Goal: Information Seeking & Learning: Learn about a topic

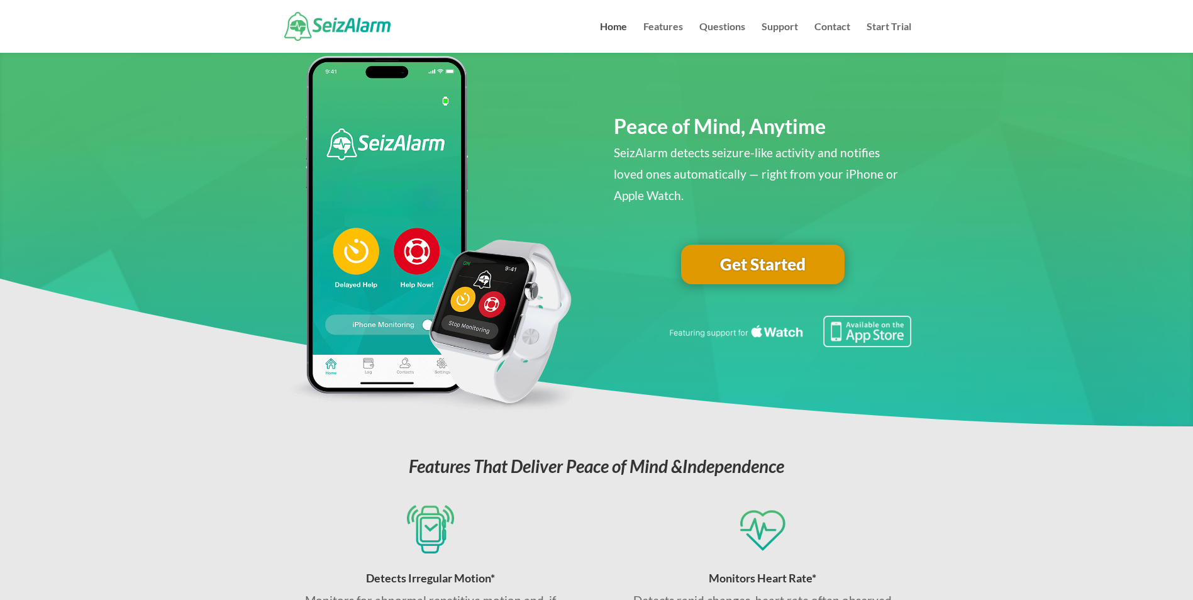
scroll to position [63, 0]
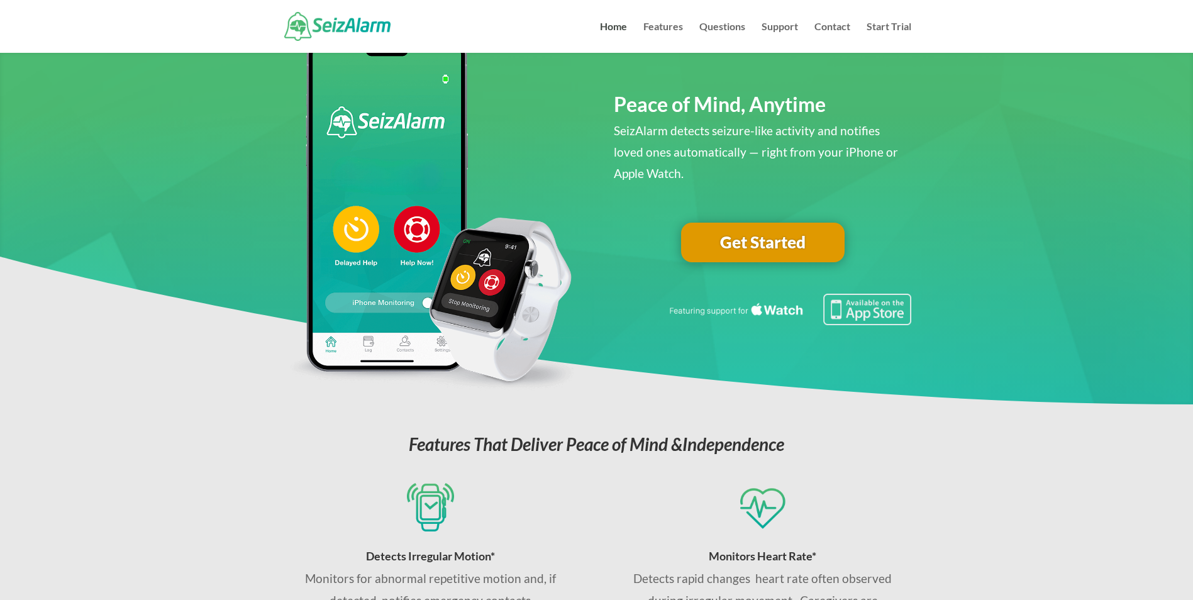
click at [740, 243] on link "Get Started" at bounding box center [763, 243] width 164 height 40
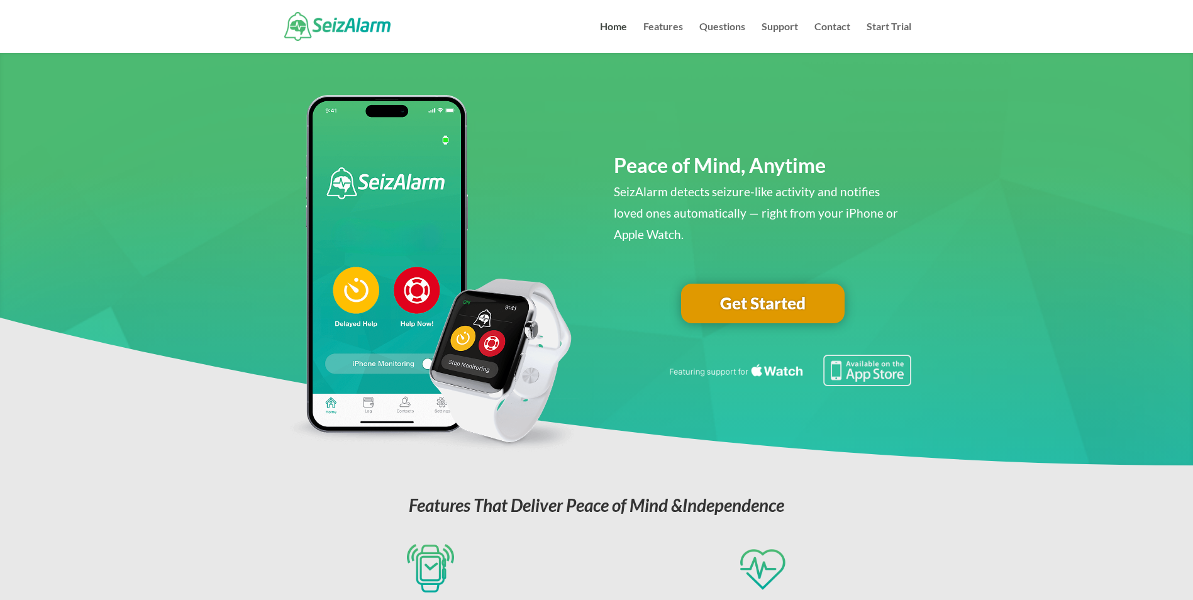
scroll to position [0, 0]
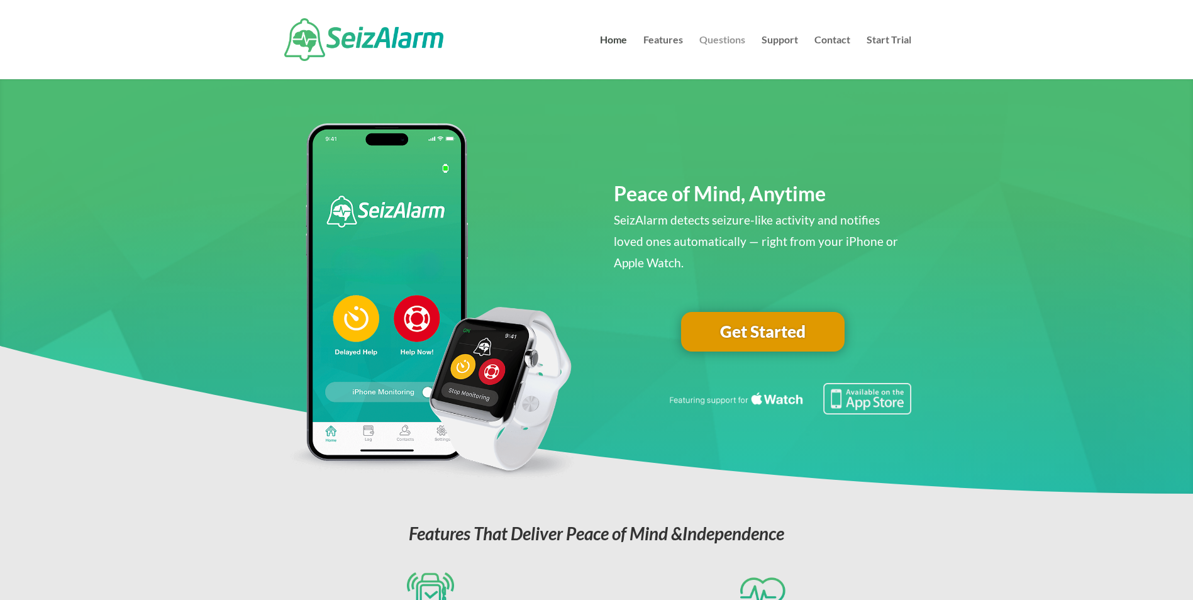
click at [717, 35] on link "Questions" at bounding box center [723, 57] width 46 height 44
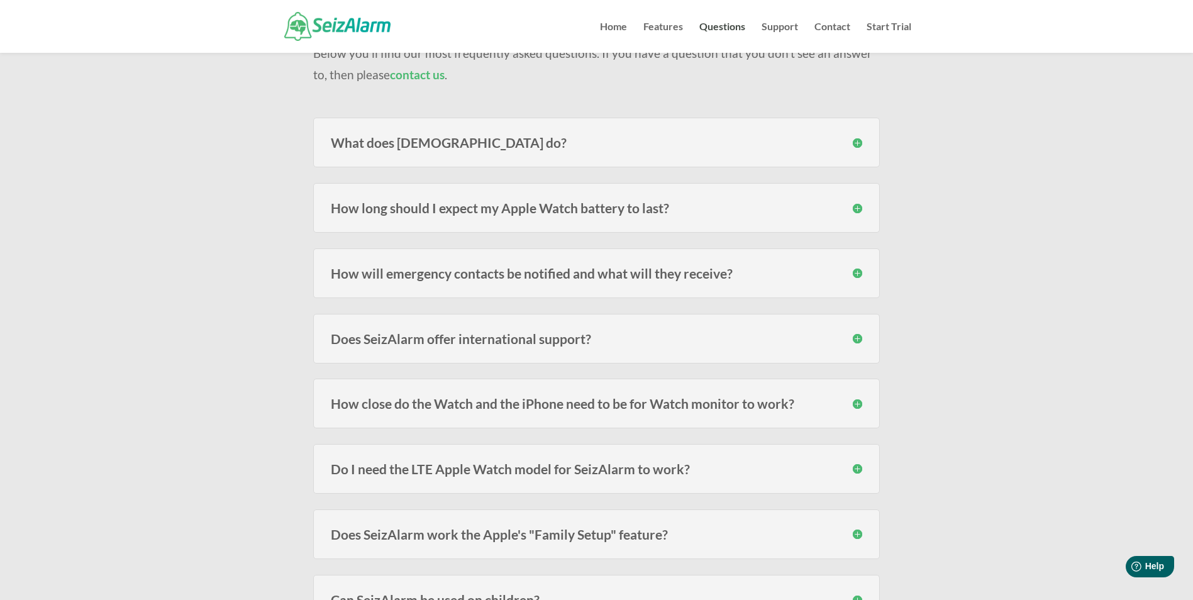
scroll to position [126, 0]
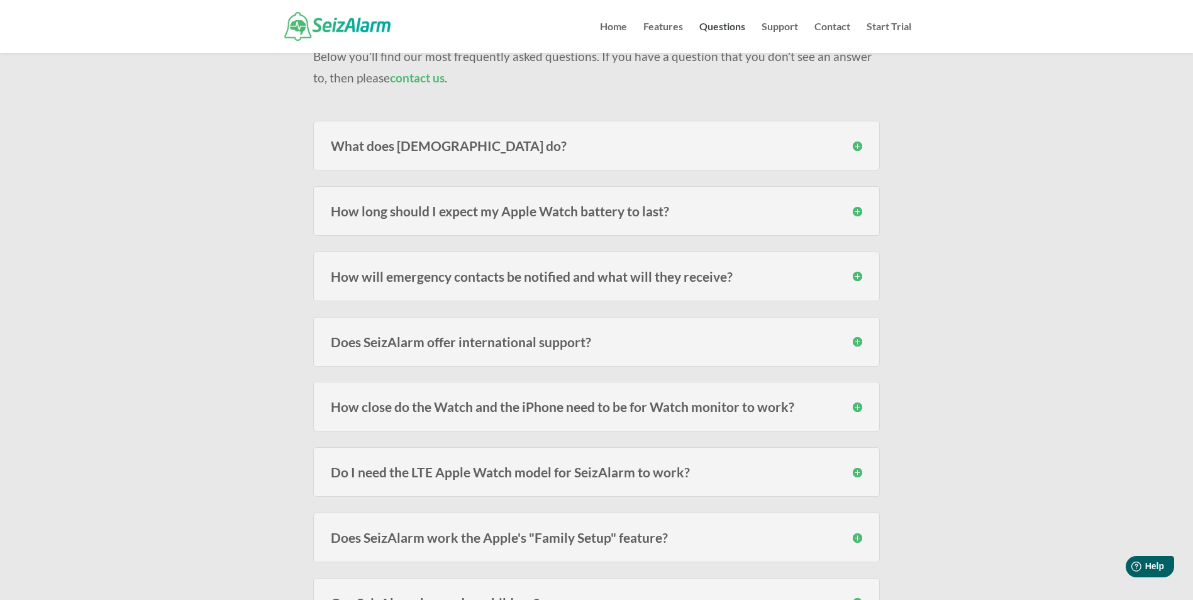
click at [798, 163] on div "What does [DEMOGRAPHIC_DATA] do? SeizAlarm detects irregular/abnormal movement …" at bounding box center [596, 146] width 567 height 50
click at [805, 152] on h3 "What does [DEMOGRAPHIC_DATA] do?" at bounding box center [597, 145] width 532 height 13
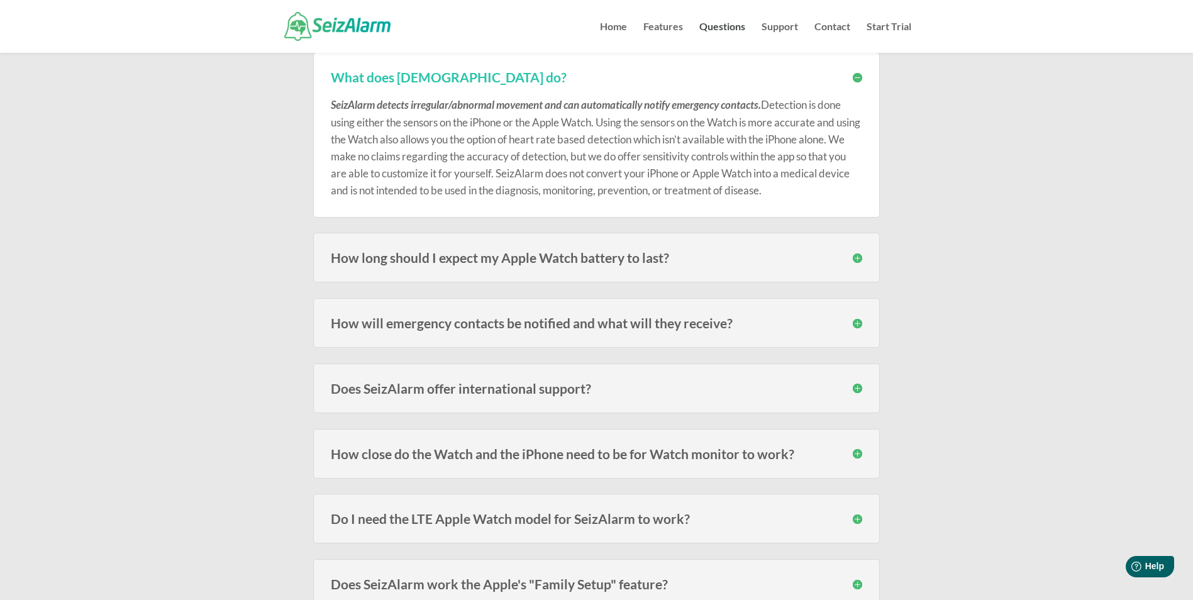
scroll to position [315, 0]
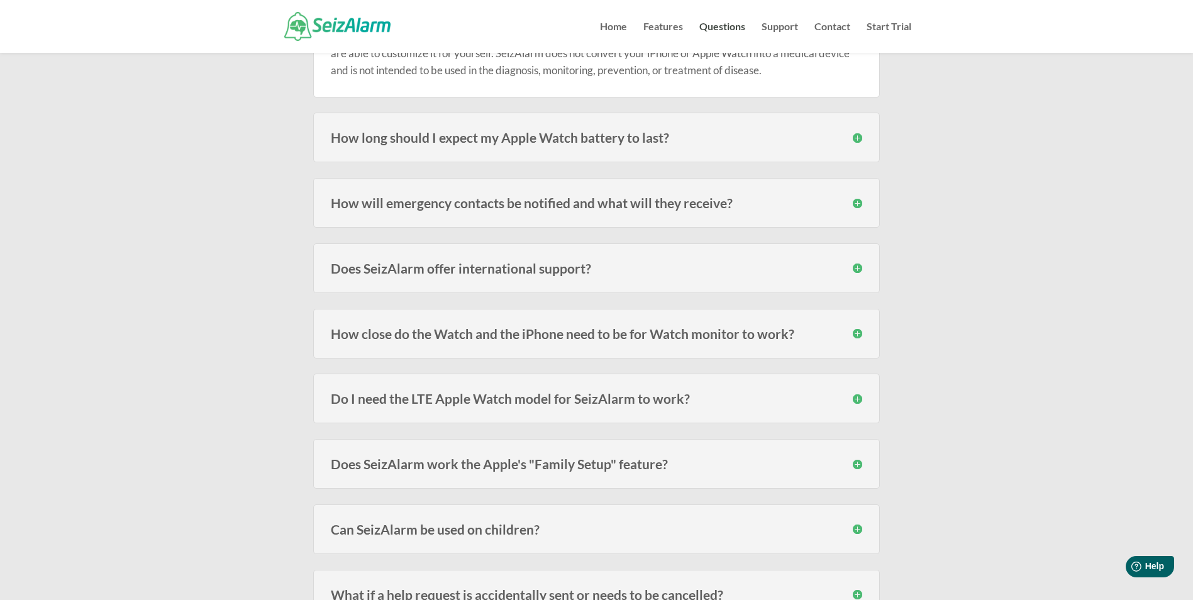
click at [573, 134] on h3 "How long should I expect my Apple Watch battery to last?" at bounding box center [597, 137] width 532 height 13
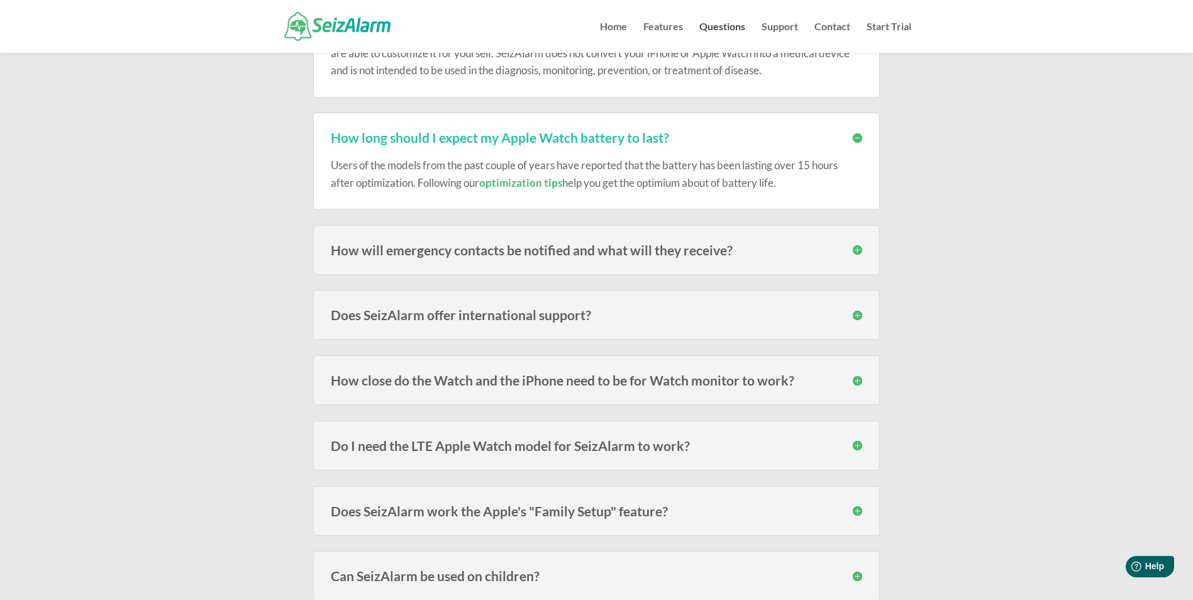
click at [528, 243] on h3 "How will emergency contacts be notified and what will they receive?" at bounding box center [597, 249] width 532 height 13
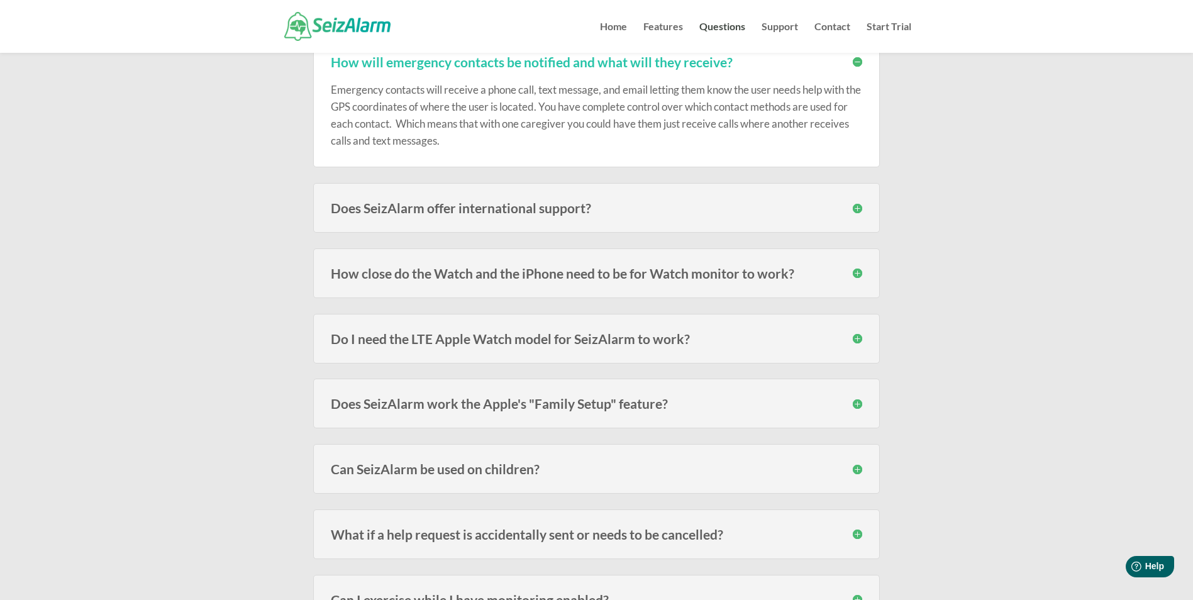
scroll to position [503, 0]
click at [464, 204] on h3 "Does SeizAlarm offer international support?" at bounding box center [597, 207] width 532 height 13
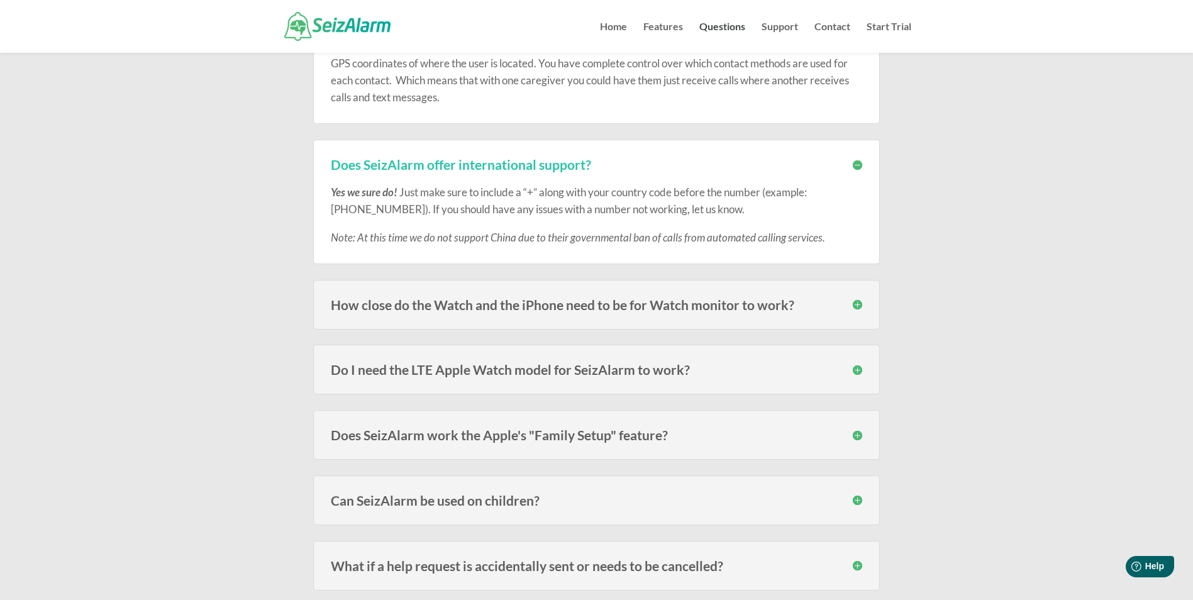
scroll to position [629, 0]
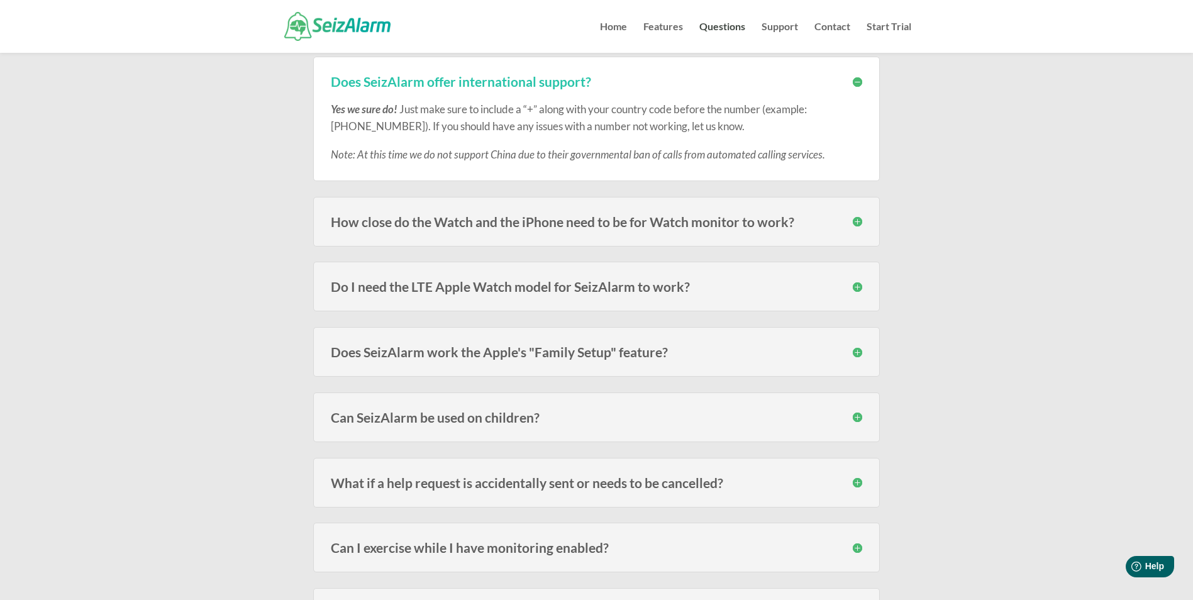
click at [465, 227] on h3 "How close do the Watch and the iPhone need to be for Watch monitor to work?" at bounding box center [597, 221] width 532 height 13
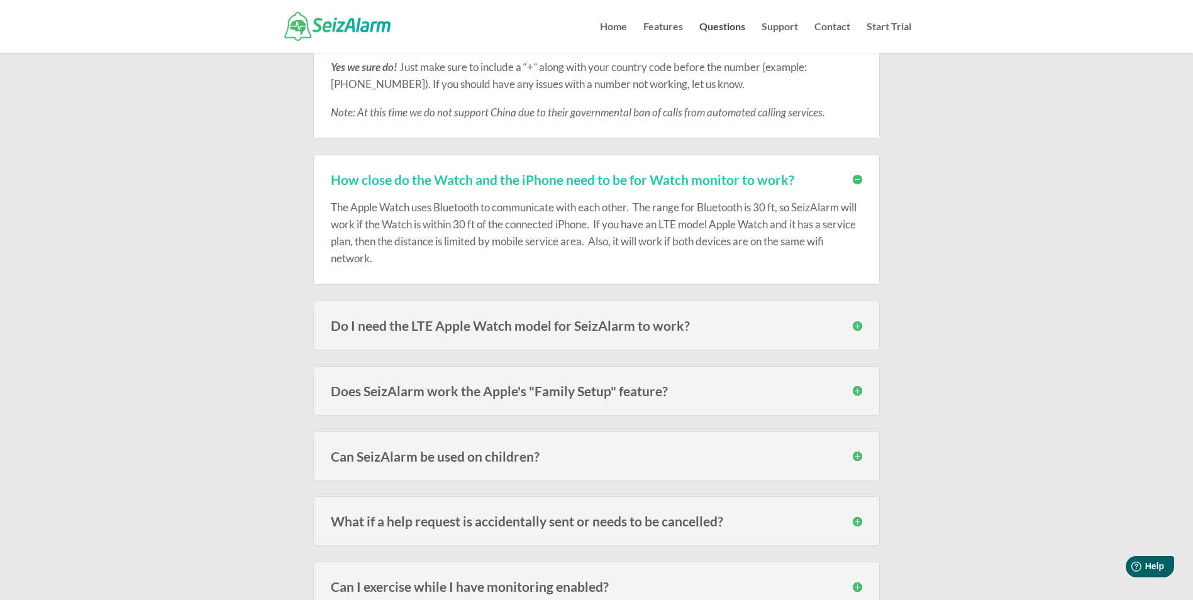
scroll to position [692, 0]
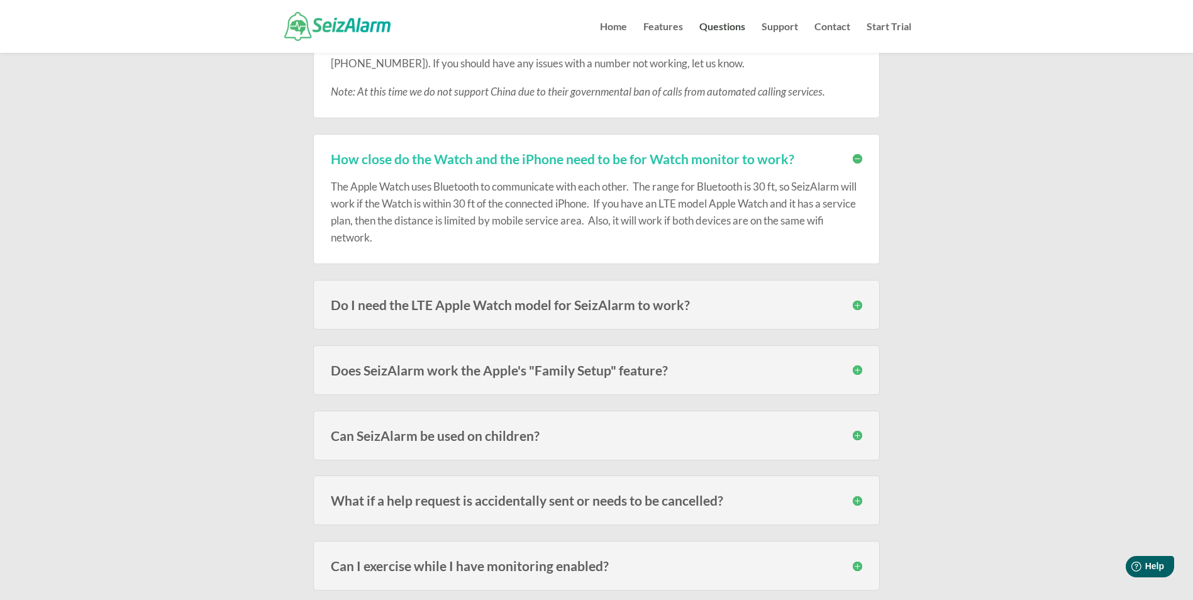
click at [418, 315] on div "Do I need the LTE Apple Watch model for SeizAlarm to work? No, you do not. Thou…" at bounding box center [596, 305] width 567 height 50
click at [493, 309] on h3 "Do I need the LTE Apple Watch model for SeizAlarm to work?" at bounding box center [597, 304] width 532 height 13
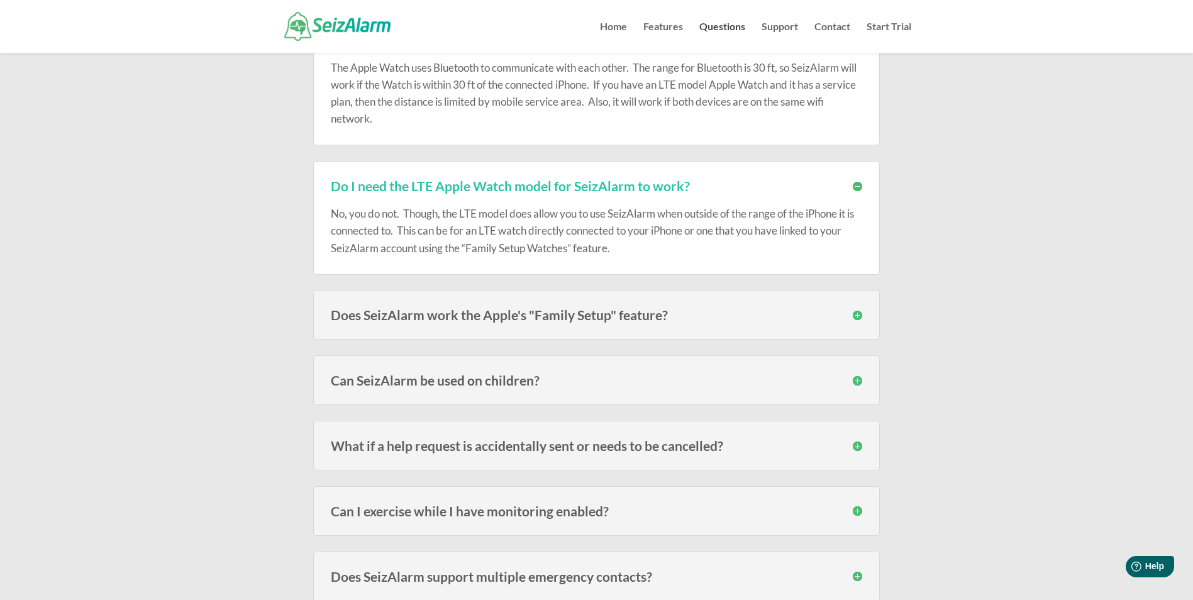
scroll to position [818, 0]
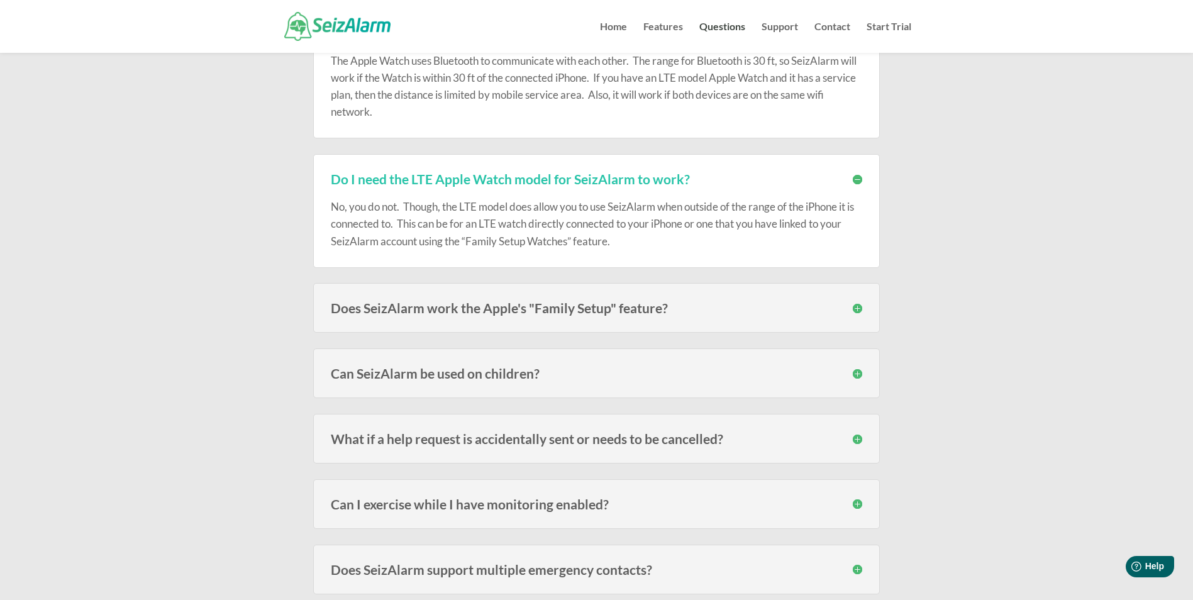
click at [489, 306] on h3 "Does SeizAlarm work the Apple's "Family Setup" feature?" at bounding box center [597, 307] width 532 height 13
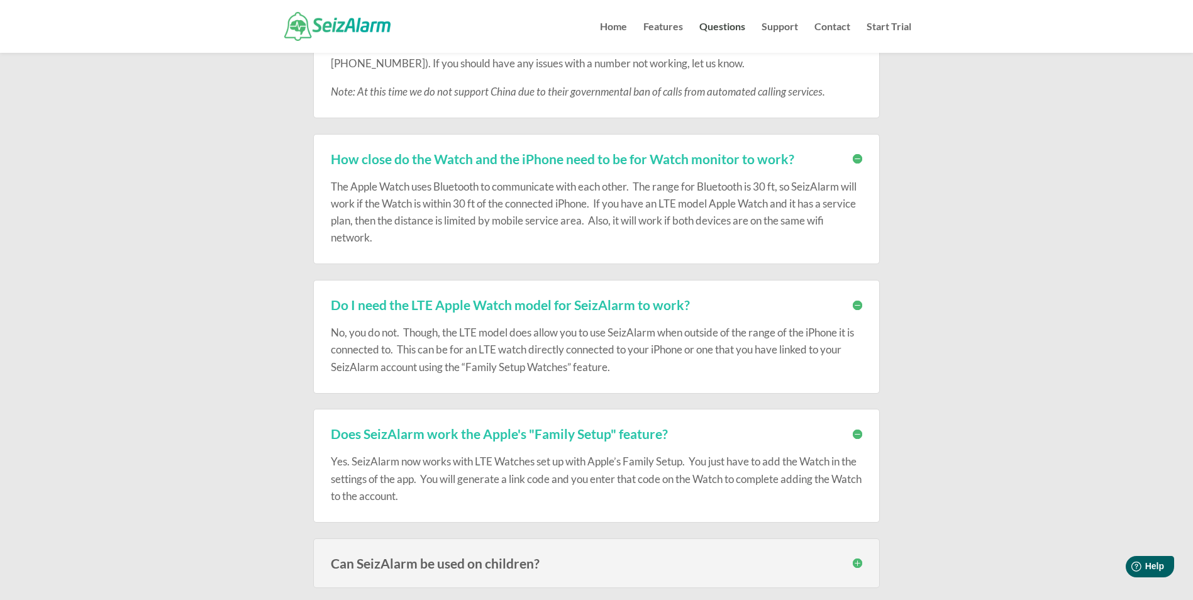
scroll to position [1007, 0]
